Goal: Transaction & Acquisition: Purchase product/service

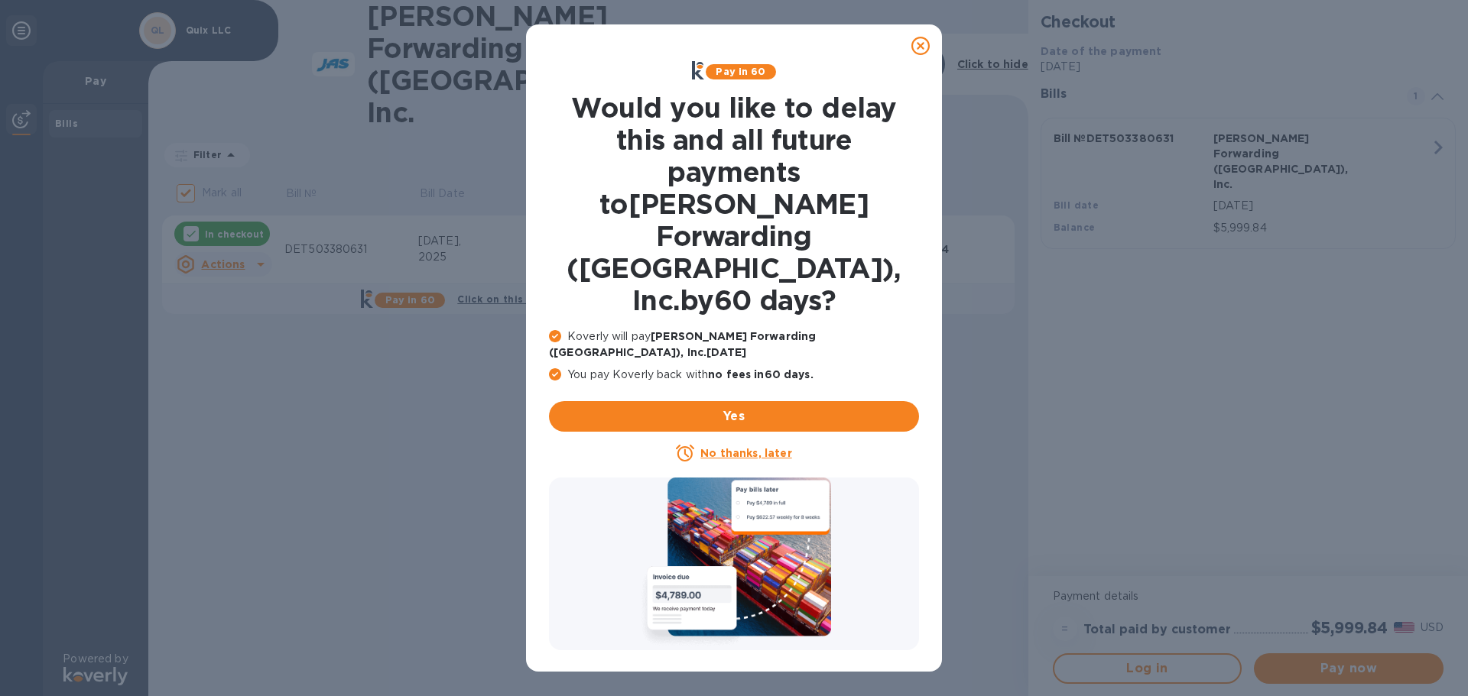
click at [743, 447] on u "No thanks, later" at bounding box center [745, 453] width 91 height 12
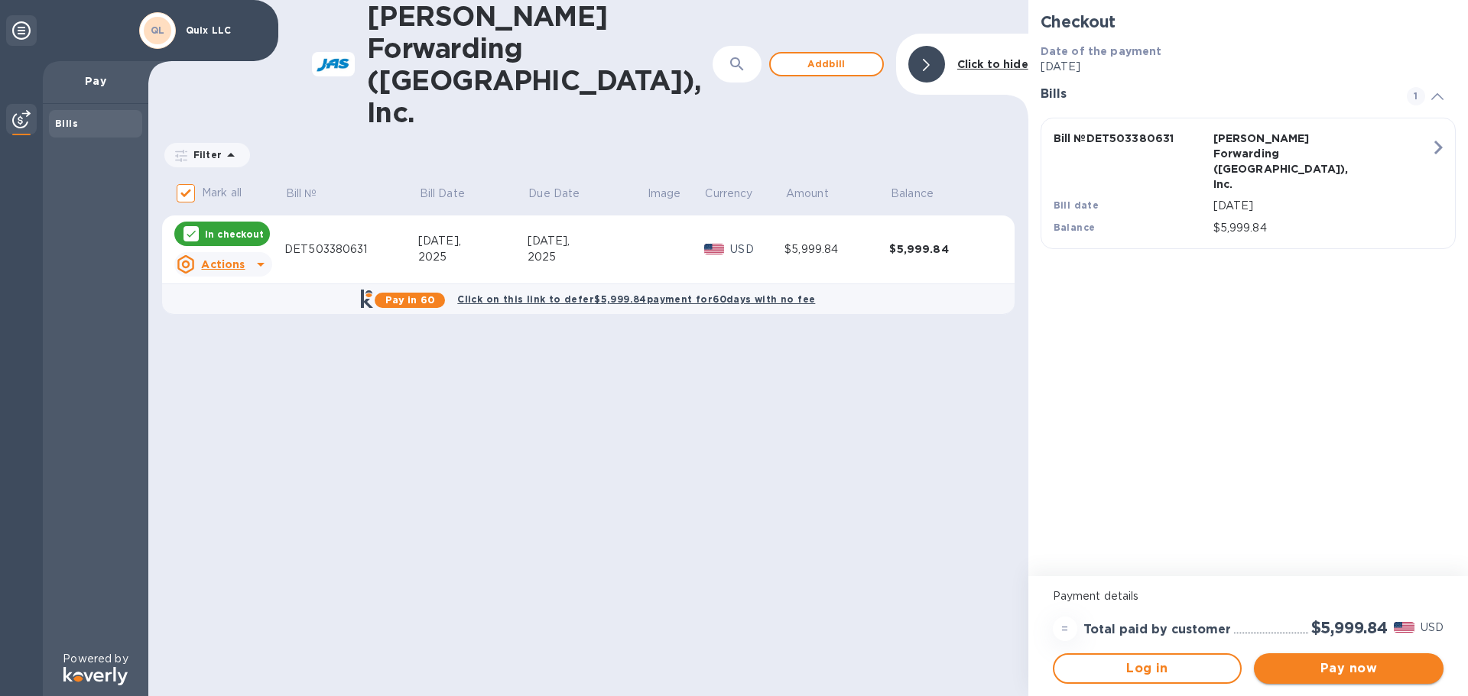
click at [1364, 677] on button "Pay now" at bounding box center [1349, 669] width 190 height 31
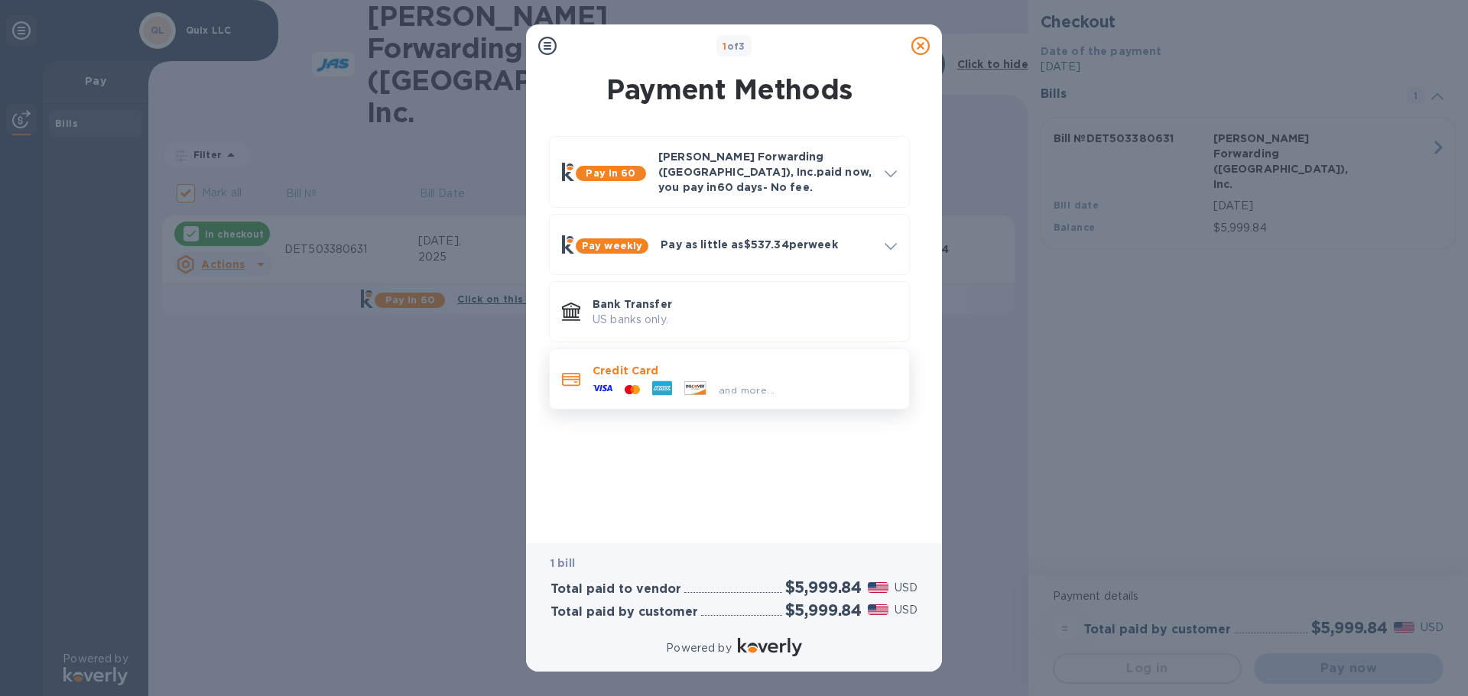
click at [686, 378] on div "and more..." at bounding box center [683, 389] width 194 height 23
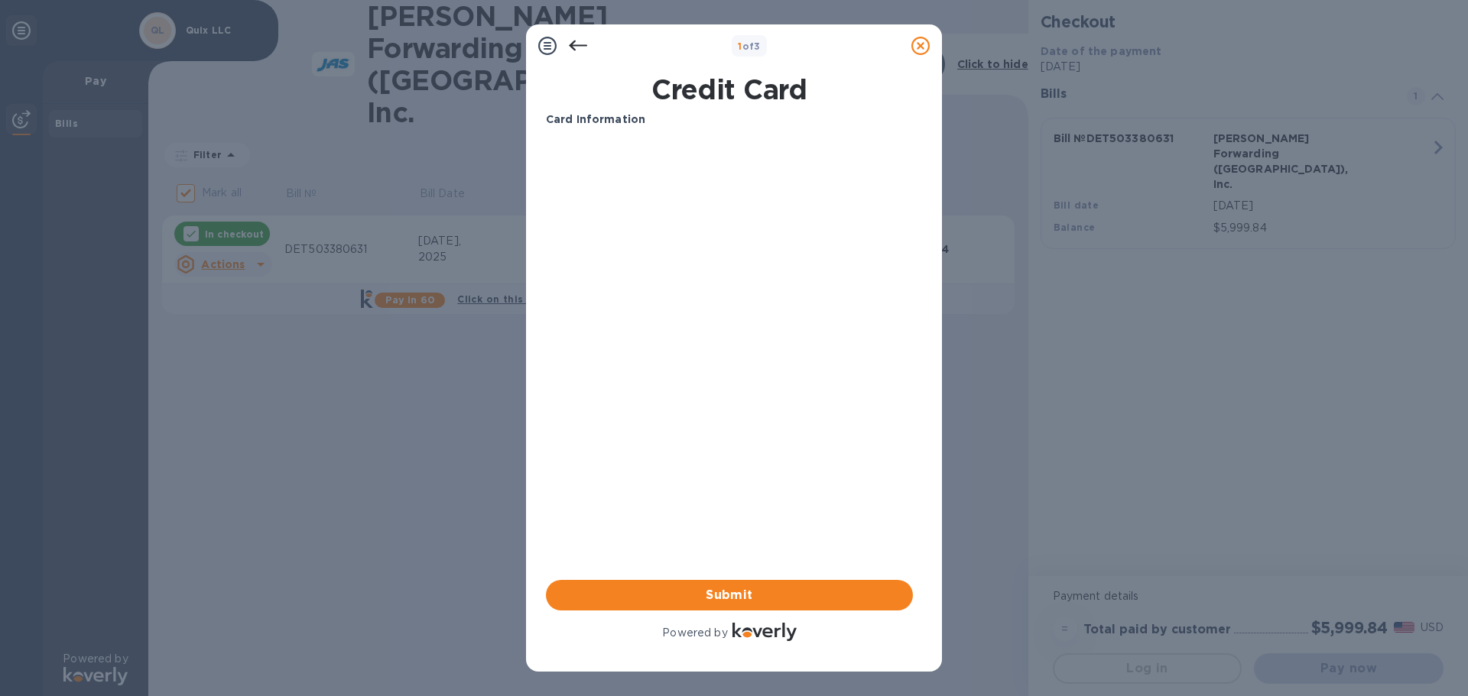
click at [691, 453] on div "Card Information Your browser does not support iframes Submit Powered by" at bounding box center [729, 378] width 367 height 533
drag, startPoint x: 734, startPoint y: 574, endPoint x: 741, endPoint y: 586, distance: 13.8
click at [735, 574] on div "Card Information Your browser does not support iframes Submit Powered by" at bounding box center [729, 378] width 367 height 533
click at [744, 587] on span "Submit" at bounding box center [729, 595] width 342 height 18
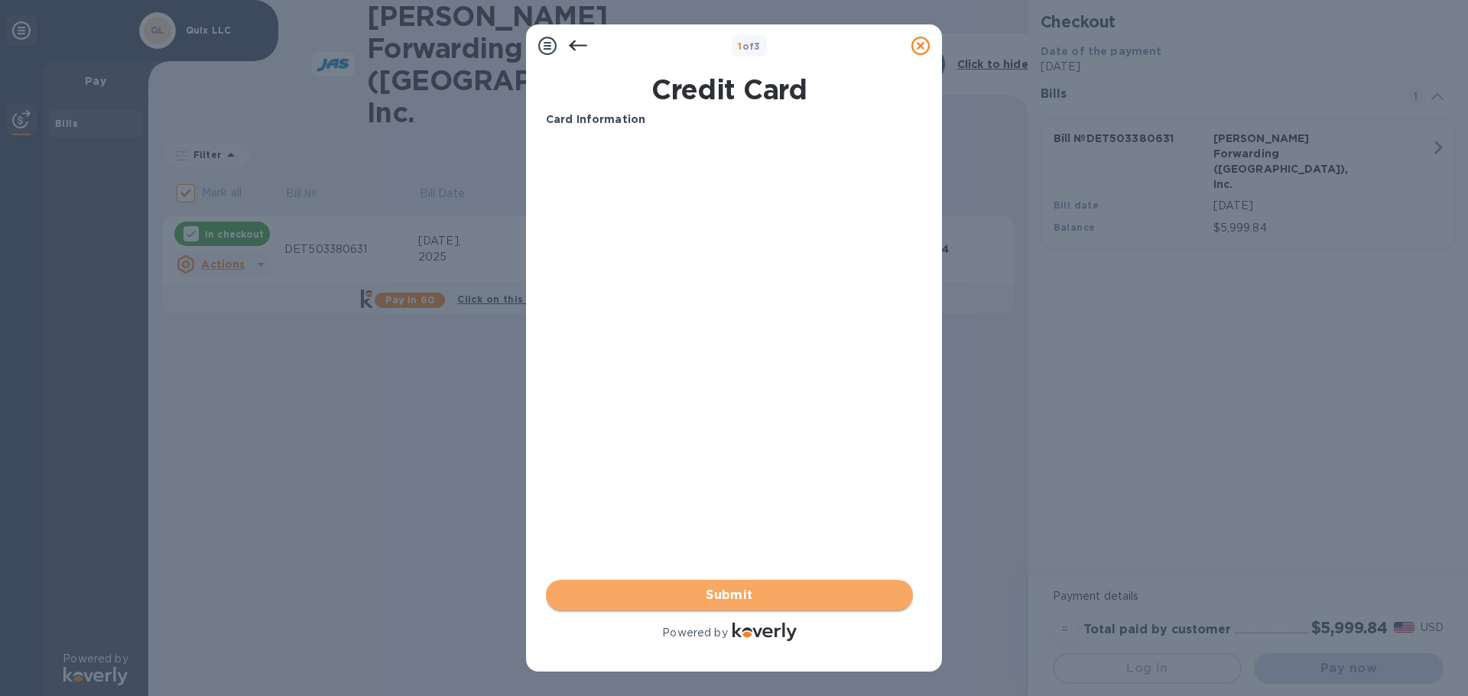
click at [829, 592] on span "Submit" at bounding box center [729, 595] width 342 height 18
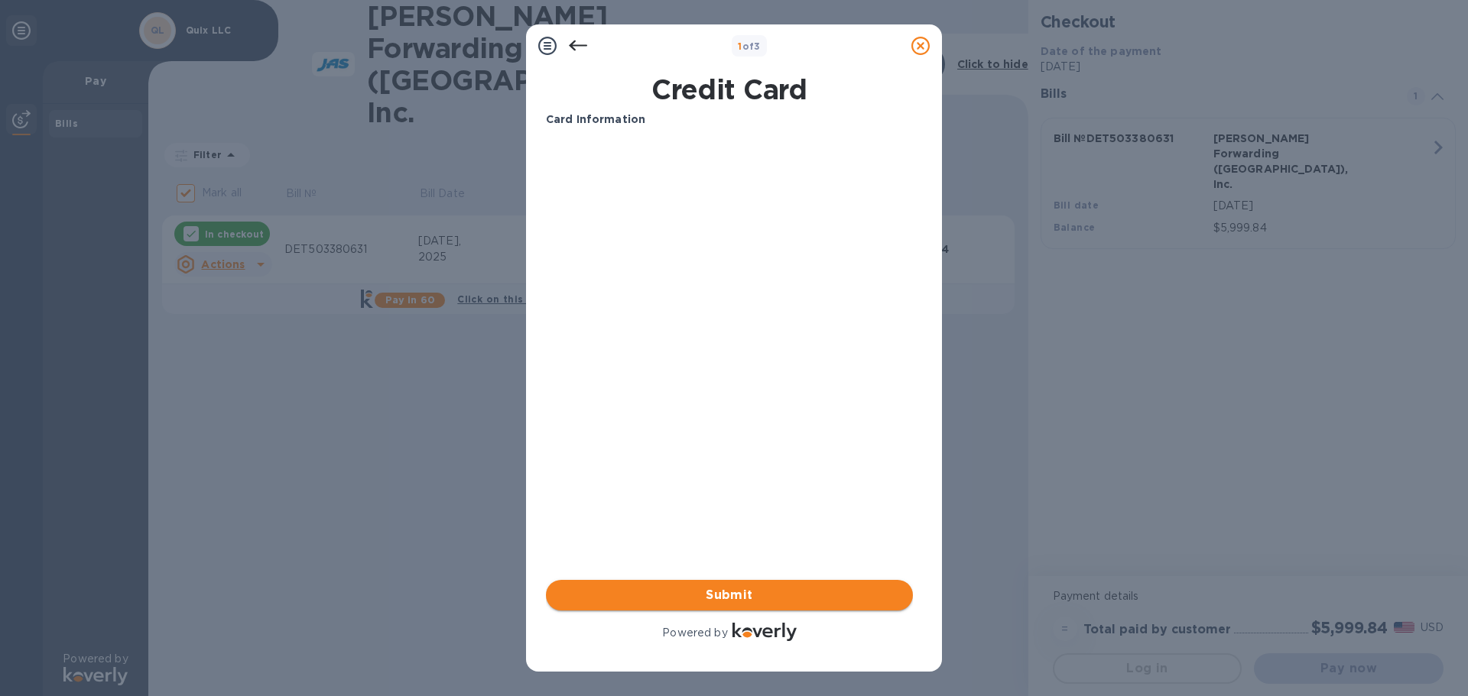
click at [829, 592] on span "Submit" at bounding box center [729, 595] width 342 height 18
click at [596, 307] on div "Card Information Your browser does not support iframes Submit Powered by" at bounding box center [729, 378] width 367 height 533
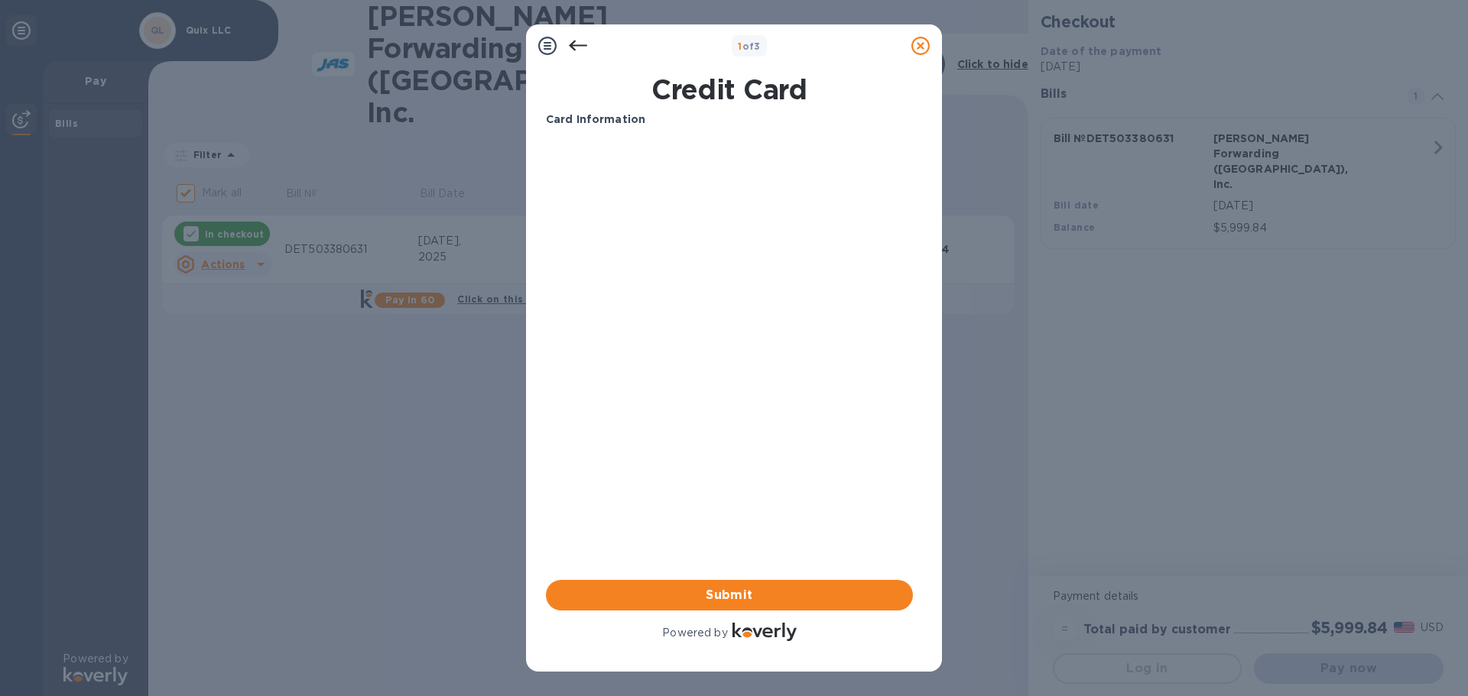
click at [723, 363] on div "Card Information Your browser does not support iframes Submit Powered by" at bounding box center [729, 378] width 367 height 533
click at [793, 584] on button "Submit" at bounding box center [729, 595] width 367 height 31
click at [724, 594] on span "Submit" at bounding box center [729, 595] width 342 height 18
click at [702, 391] on div "Card Information Your browser does not support iframes Submit Powered by" at bounding box center [729, 378] width 367 height 533
drag, startPoint x: 748, startPoint y: 49, endPoint x: 761, endPoint y: 45, distance: 13.5
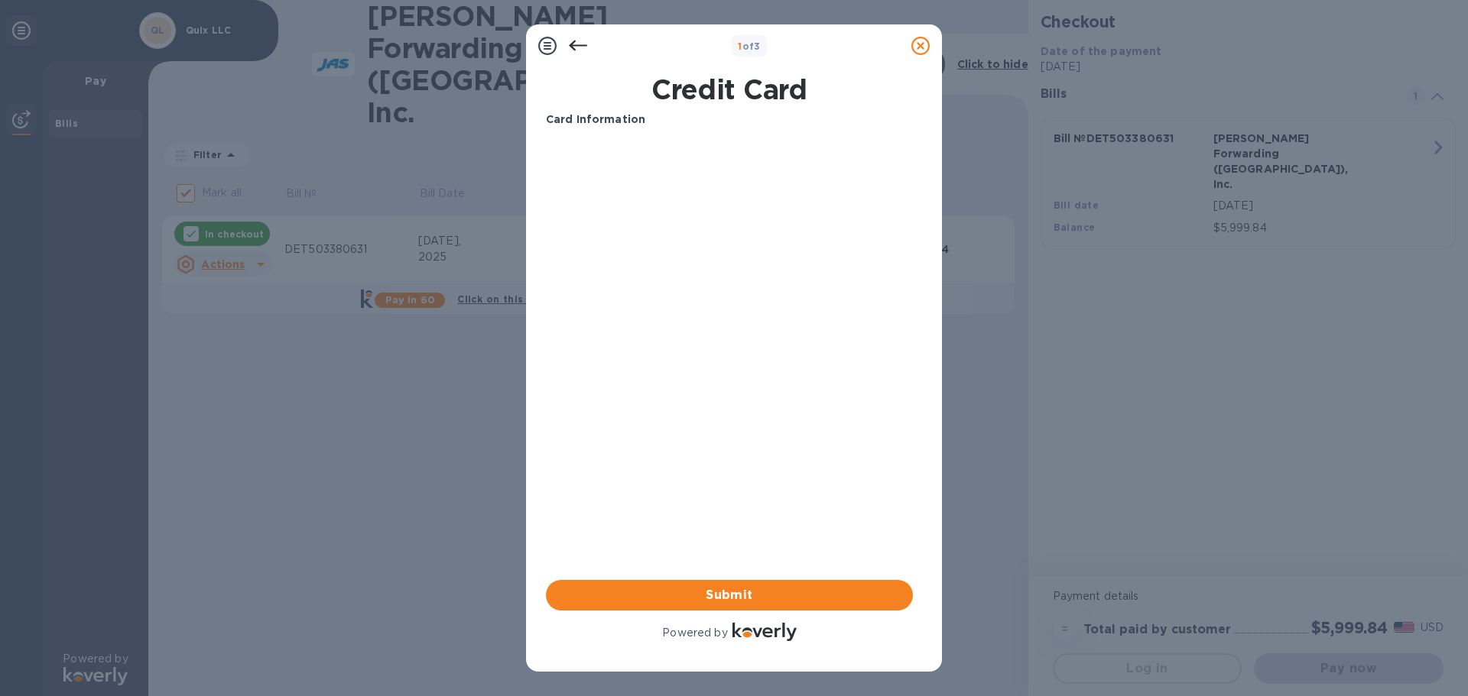
click at [749, 49] on b "1 of 3" at bounding box center [749, 46] width 23 height 11
drag, startPoint x: 761, startPoint y: 45, endPoint x: 735, endPoint y: 45, distance: 26.0
click at [738, 45] on b "1 of 3" at bounding box center [749, 46] width 23 height 11
drag, startPoint x: 762, startPoint y: 303, endPoint x: 752, endPoint y: 320, distance: 20.2
click at [761, 303] on div "Card Information Your browser does not support iframes Submit Powered by" at bounding box center [729, 378] width 367 height 533
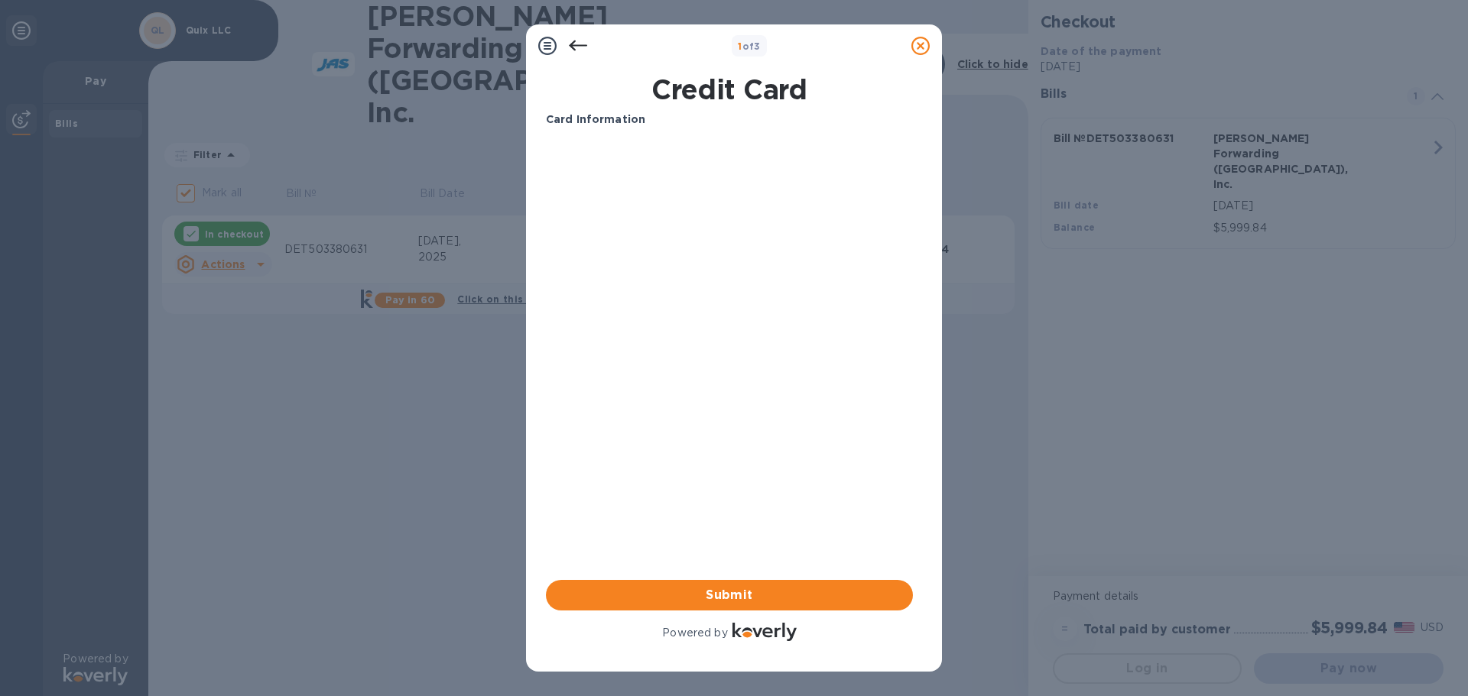
click at [547, 45] on icon at bounding box center [547, 46] width 18 height 18
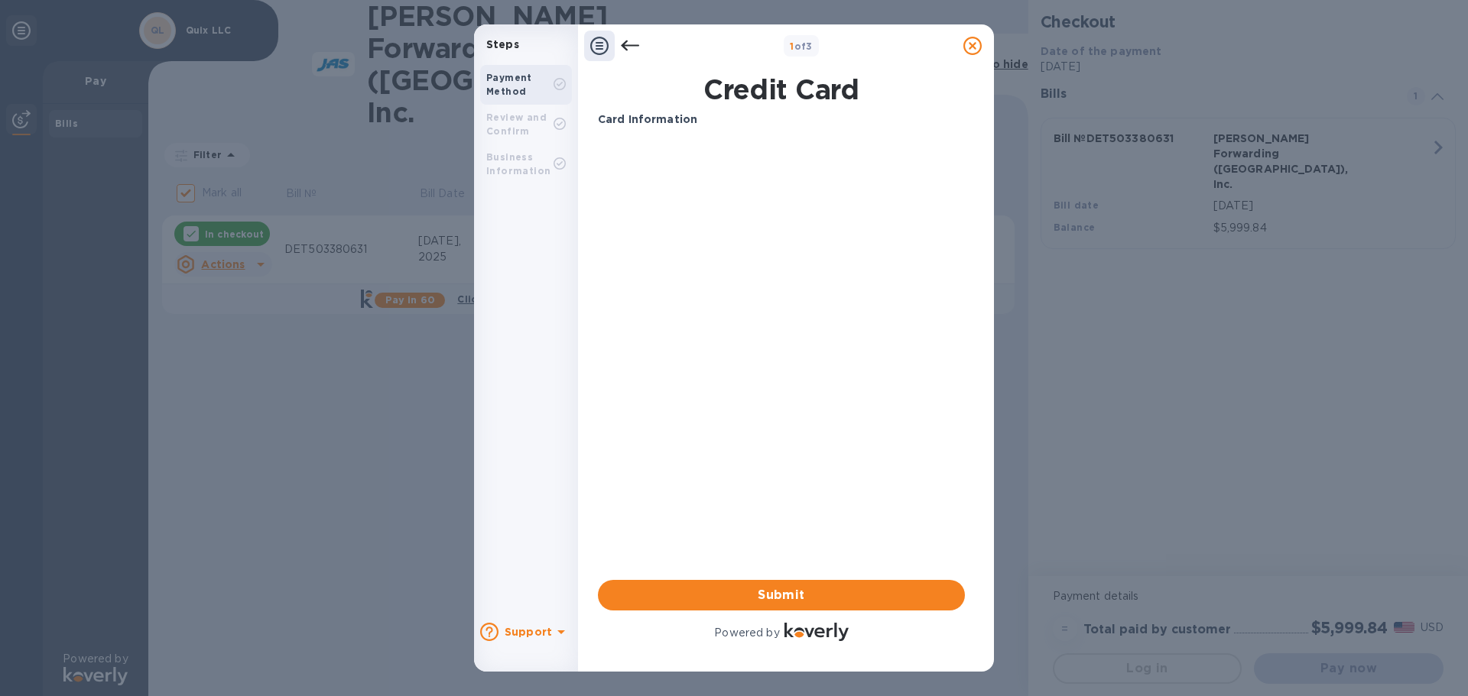
click at [517, 128] on b "Review and Confirm" at bounding box center [516, 124] width 60 height 25
click at [511, 171] on b "Business Information" at bounding box center [518, 163] width 64 height 25
click at [732, 366] on div "Card Information Your browser does not support iframes Submit Powered by" at bounding box center [781, 378] width 367 height 533
click at [540, 628] on b "Support" at bounding box center [527, 632] width 47 height 12
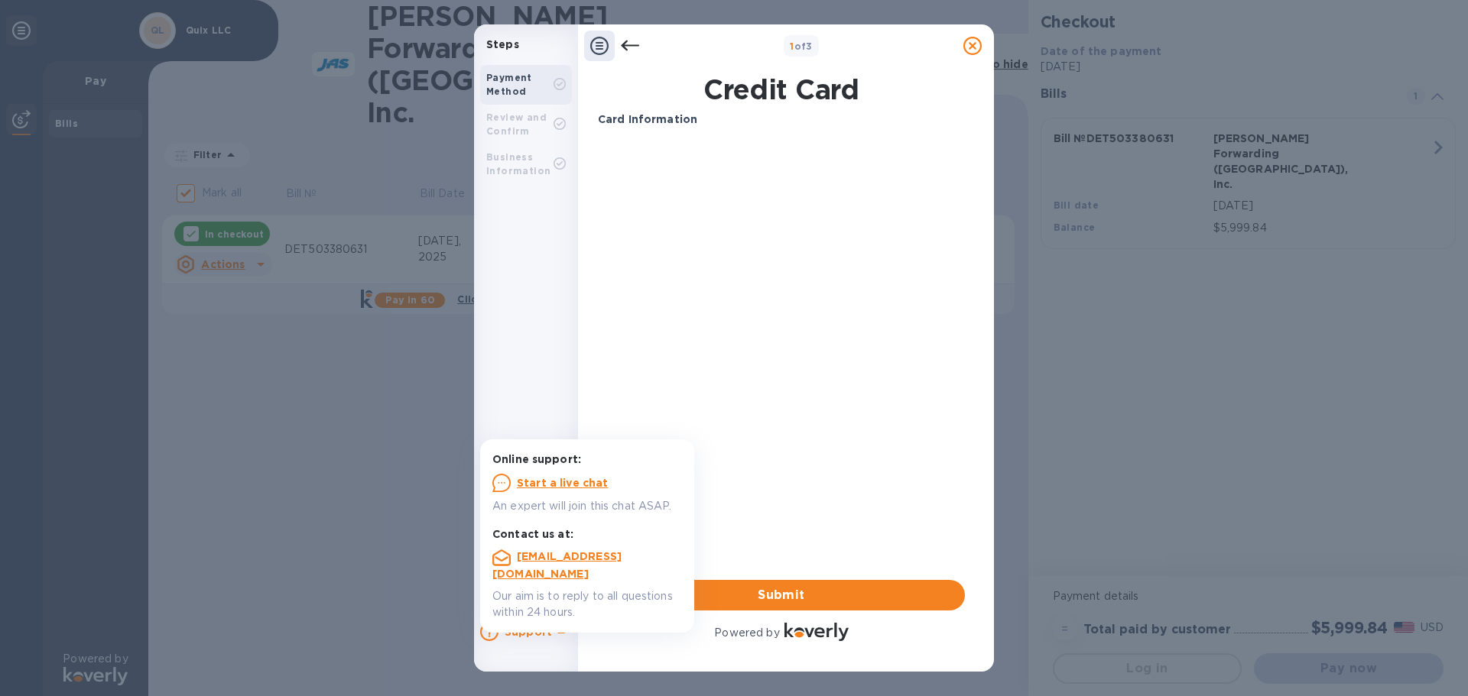
click at [744, 492] on div "Card Information Your browser does not support iframes Submit Powered by" at bounding box center [781, 378] width 367 height 533
click at [725, 394] on div "Card Information Your browser does not support iframes Submit Powered by" at bounding box center [781, 378] width 367 height 533
click at [808, 397] on div "Card Information Your browser does not support iframes Submit Powered by" at bounding box center [781, 378] width 367 height 533
click at [835, 596] on span "Submit" at bounding box center [781, 595] width 342 height 18
drag, startPoint x: 801, startPoint y: 465, endPoint x: 741, endPoint y: 468, distance: 60.4
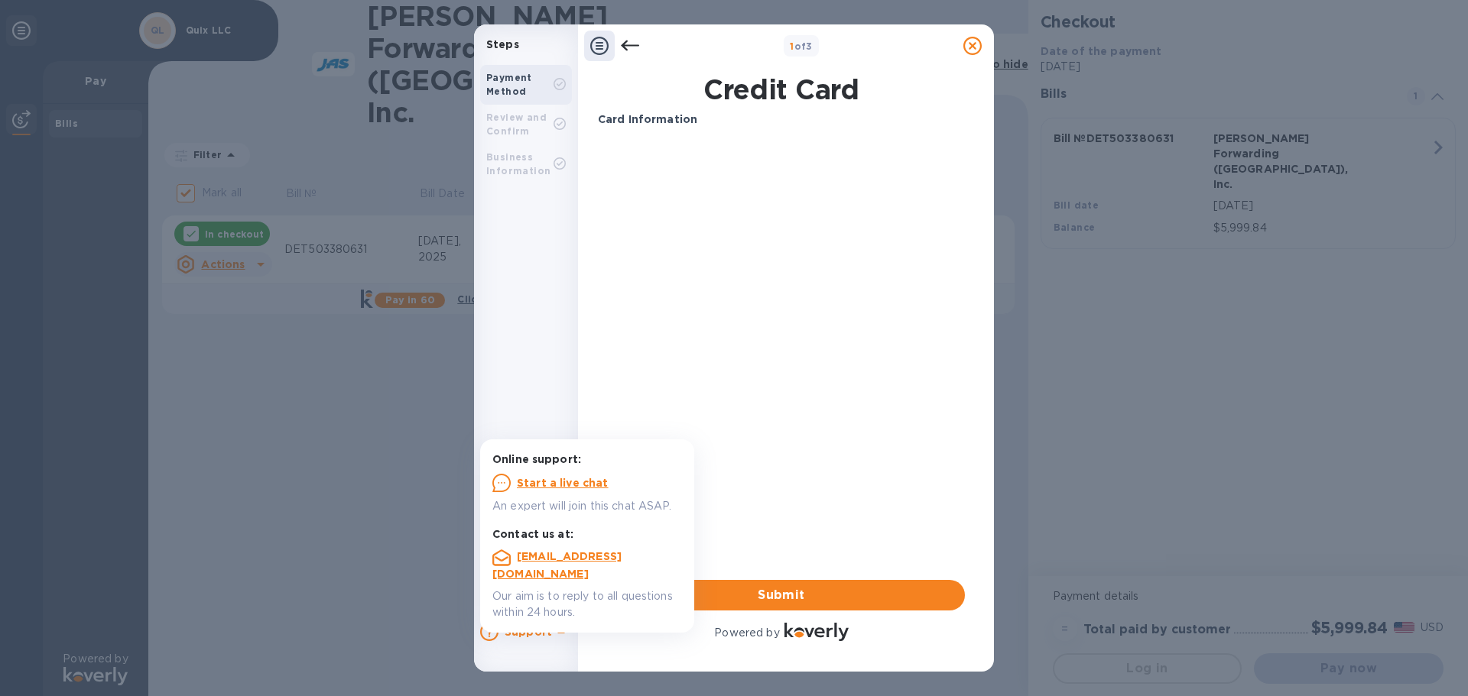
click at [800, 464] on div "Card Information Your browser does not support iframes Submit Powered by" at bounding box center [781, 378] width 367 height 533
click at [547, 489] on p "Start a live chat" at bounding box center [563, 482] width 92 height 15
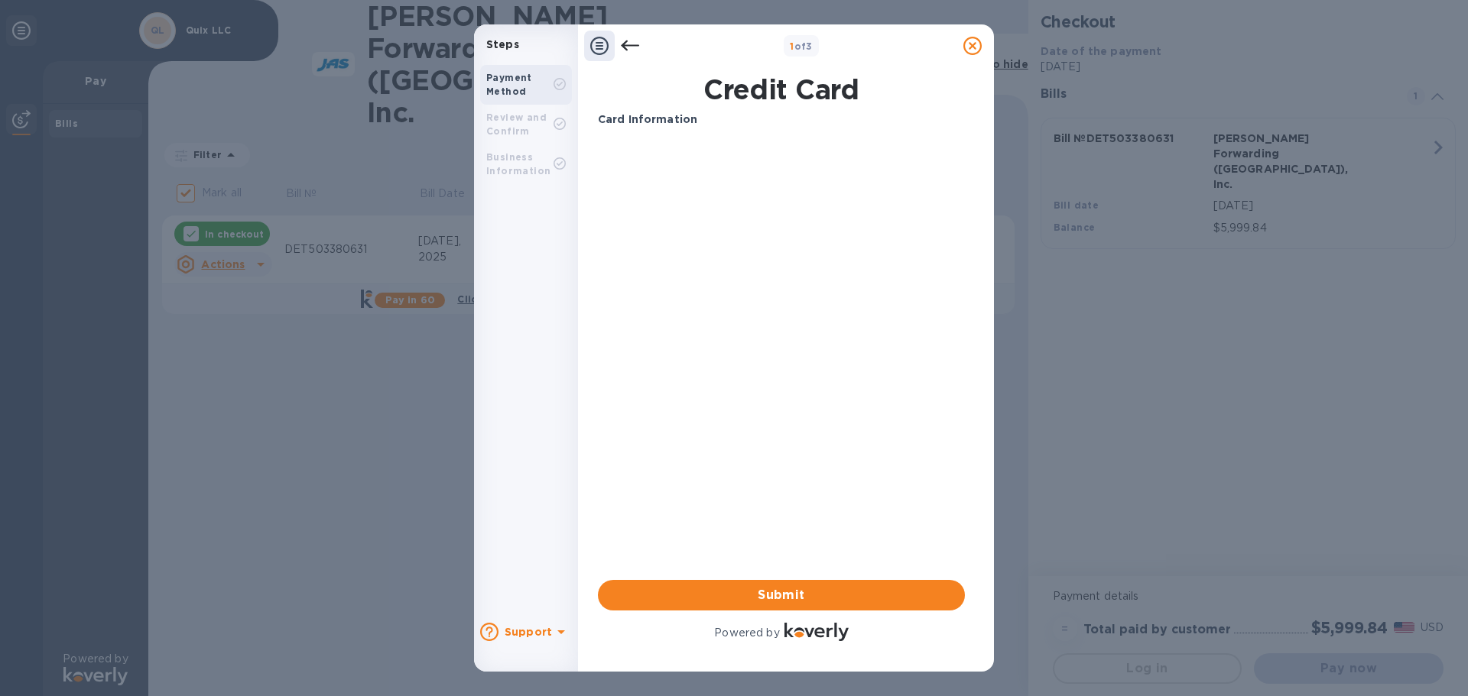
click at [859, 352] on div "Card Information Your browser does not support iframes Submit Powered by" at bounding box center [781, 378] width 367 height 533
click at [508, 126] on b "Review and Confirm" at bounding box center [516, 124] width 60 height 25
click at [508, 156] on b "Business Information" at bounding box center [518, 163] width 64 height 25
click at [517, 121] on b "Review and Confirm" at bounding box center [516, 124] width 60 height 25
click at [504, 70] on div "Payment Method" at bounding box center [526, 85] width 92 height 40
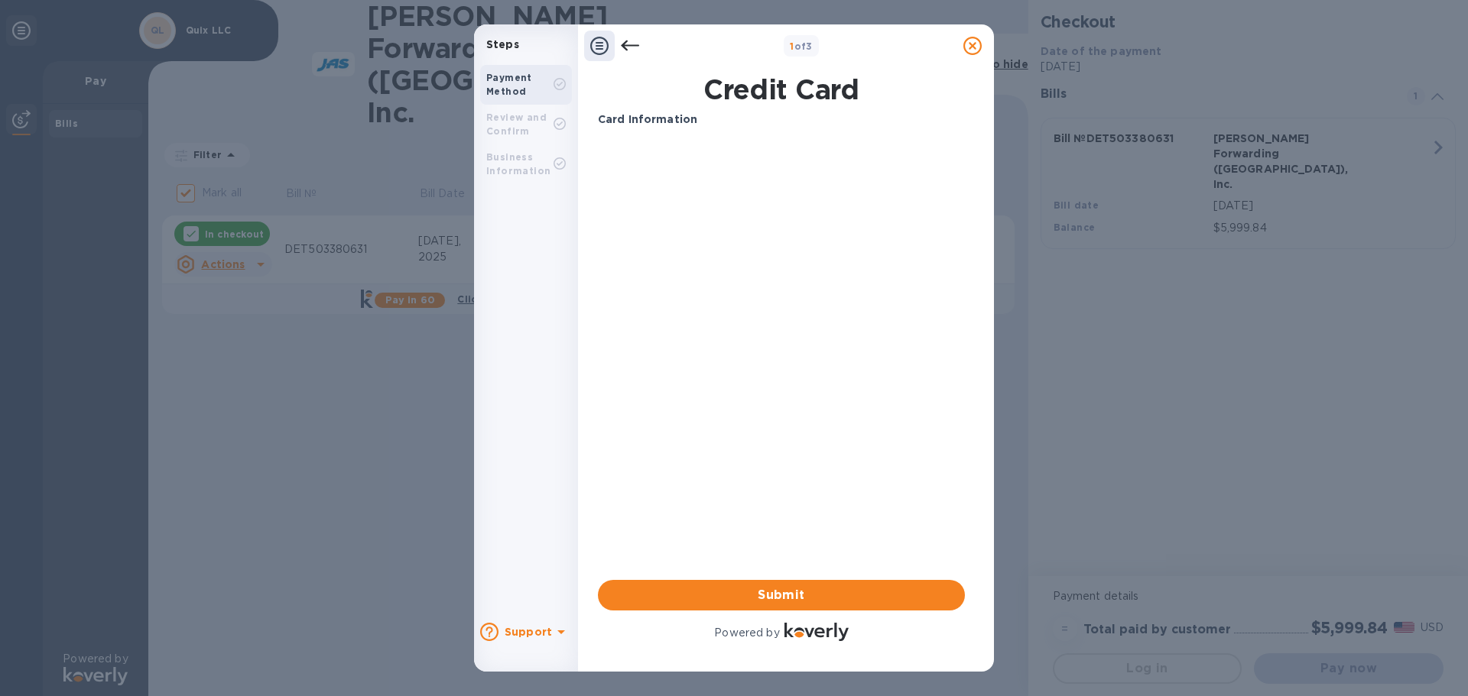
click at [962, 41] on div at bounding box center [972, 46] width 31 height 31
